Goal: Find specific page/section

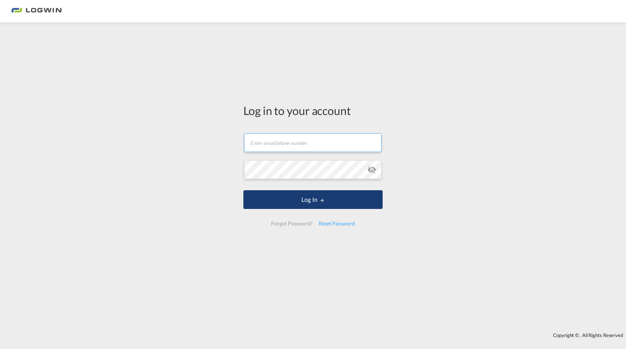
type input "[EMAIL_ADDRESS][DOMAIN_NAME]"
click at [308, 200] on button "Log In" at bounding box center [312, 199] width 139 height 19
